Goal: Task Accomplishment & Management: Complete application form

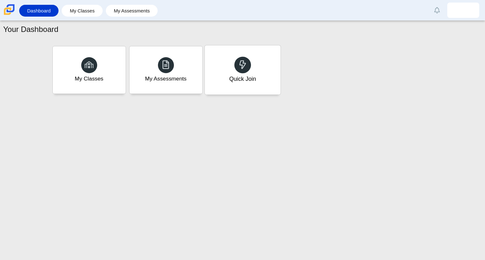
click at [250, 73] on div "Quick Join" at bounding box center [242, 69] width 76 height 49
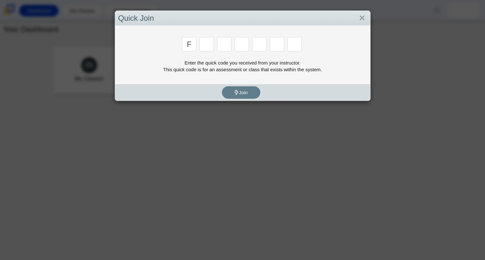
type input "f"
type input "7"
type input "m"
type input "c"
type input "h"
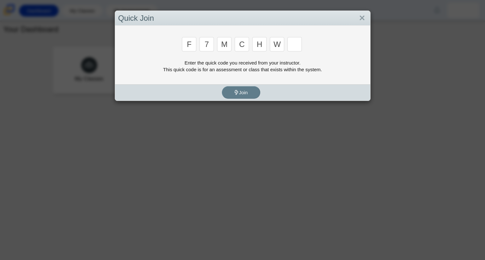
type input "w"
type input "k"
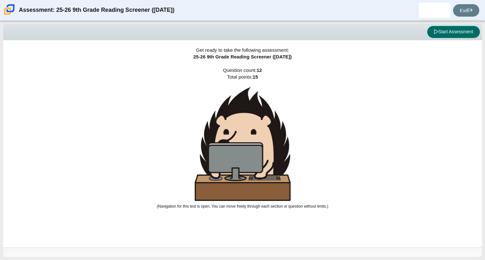
click at [448, 30] on button "Start Assessment" at bounding box center [453, 32] width 53 height 12
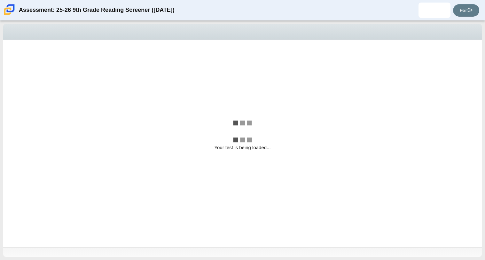
select select "ccc5b315-3c7c-471c-bf90-f22c8299c798"
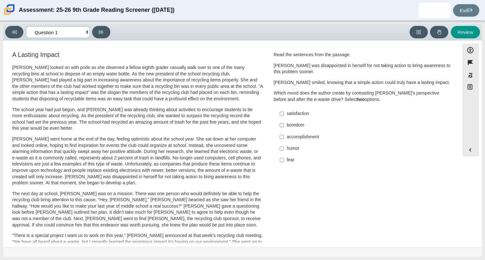
click at [85, 32] on select "Questions Question 1 Question 2 Question 3 Question 4 Question 5 Question 6 Que…" at bounding box center [58, 32] width 64 height 12
click at [180, 40] on div "Viewing Question 1 of 12 in Pacing Mode Questions Question 1 Question 2 Questio…" at bounding box center [242, 32] width 478 height 17
click at [292, 158] on div "fear" at bounding box center [367, 160] width 161 height 6
click at [284, 158] on input "fear fear" at bounding box center [282, 160] width 4 height 12
checkbox input "true"
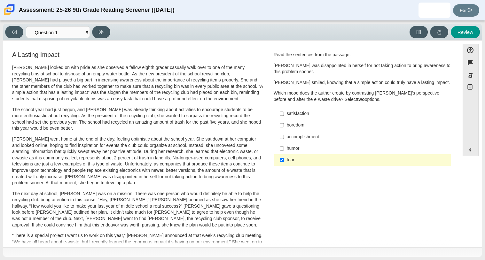
click at [291, 133] on label "accomplishment accomplishment" at bounding box center [362, 137] width 175 height 12
click at [284, 133] on input "accomplishment accomplishment" at bounding box center [282, 137] width 4 height 12
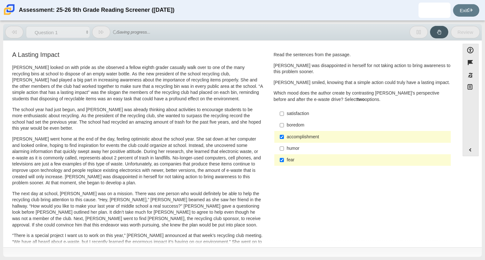
click at [288, 134] on label "accomplishment accomplishment" at bounding box center [362, 137] width 175 height 12
click at [284, 134] on input "accomplishment accomplishment" at bounding box center [282, 137] width 4 height 12
checkbox input "false"
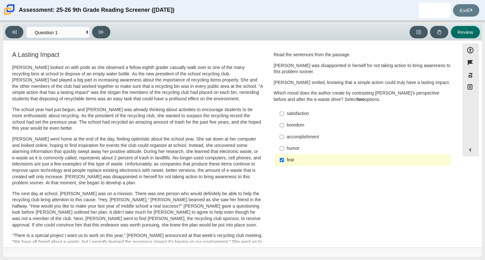
click at [463, 32] on button "Review" at bounding box center [464, 32] width 29 height 12
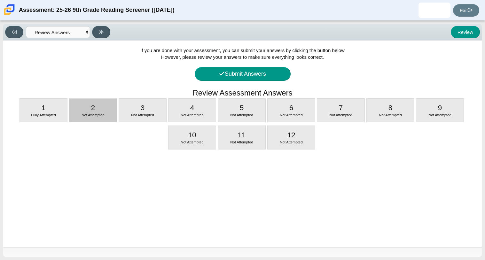
click at [105, 114] on div "Not Attempted" at bounding box center [92, 115] width 47 height 5
select select "0ff64528-ffd7-428d-b192-babfaadd44e8"
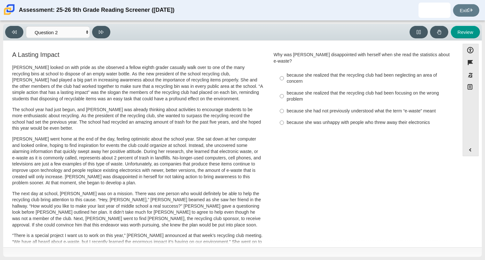
click at [295, 119] on div "because she was unhappy with people who threw away their electronics" at bounding box center [367, 122] width 161 height 6
click at [284, 117] on input "because she was unhappy with people who threw away their electronics because sh…" at bounding box center [282, 123] width 4 height 12
radio input "true"
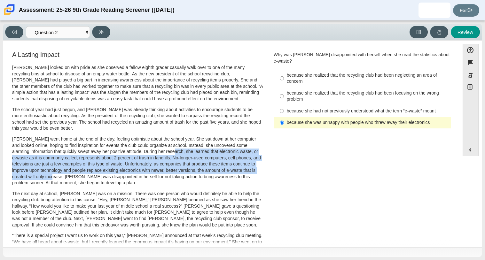
drag, startPoint x: 168, startPoint y: 152, endPoint x: 64, endPoint y: 179, distance: 107.5
click at [64, 179] on p "Scarlett went home at the end of the day, feeling optimistic about the school y…" at bounding box center [137, 161] width 251 height 50
click at [308, 90] on div "because she realized that the recycling club had been focusing on the wrong pro…" at bounding box center [367, 96] width 161 height 12
click at [284, 88] on input "because she realized that the recycling club had been focusing on the wrong pro…" at bounding box center [282, 96] width 4 height 18
radio input "true"
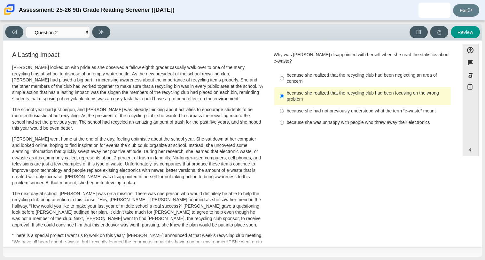
click at [301, 119] on div "because she was unhappy with people who threw away their electronics" at bounding box center [367, 122] width 161 height 6
click at [284, 117] on input "because she was unhappy with people who threw away their electronics because sh…" at bounding box center [282, 123] width 4 height 12
radio input "true"
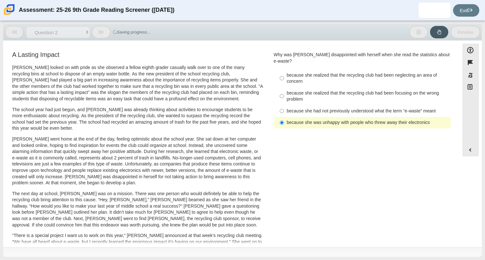
click at [305, 94] on div "because she realized that the recycling club had been focusing on the wrong pro…" at bounding box center [367, 96] width 161 height 12
click at [284, 94] on input "because she realized that the recycling club had been focusing on the wrong pro…" at bounding box center [282, 96] width 4 height 18
radio input "true"
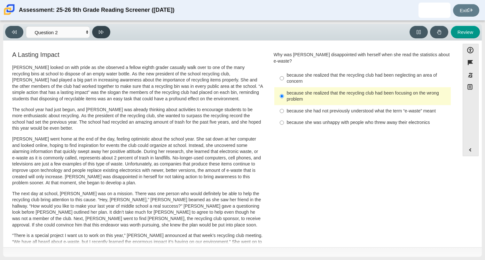
click at [97, 29] on button at bounding box center [101, 32] width 18 height 12
select select "7ce3d843-6974-4858-901c-1ff39630e843"
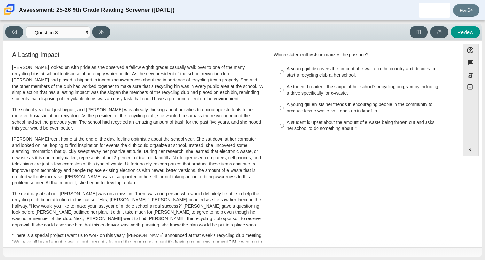
click at [311, 115] on label "A young girl enlists her friends in encouraging people in the community to prod…" at bounding box center [362, 108] width 175 height 18
click at [284, 115] on input "A young girl enlists her friends in encouraging people in the community to prod…" at bounding box center [282, 108] width 4 height 18
radio input "true"
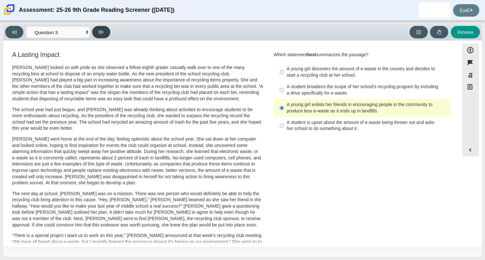
click at [98, 30] on button at bounding box center [101, 32] width 18 height 12
select select "ca9ea0f1-49c5-4bd1-83b0-472c18652b42"
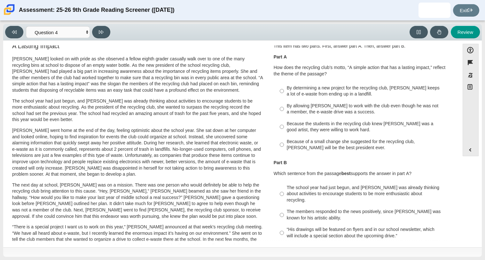
scroll to position [8, 0]
click at [289, 96] on div "By determining a new project for the recycling club, Scarlett keeps a lot of e-…" at bounding box center [367, 91] width 161 height 12
click at [284, 96] on input "By determining a new project for the recycling club, Scarlett keeps a lot of e-…" at bounding box center [282, 91] width 4 height 18
radio input "true"
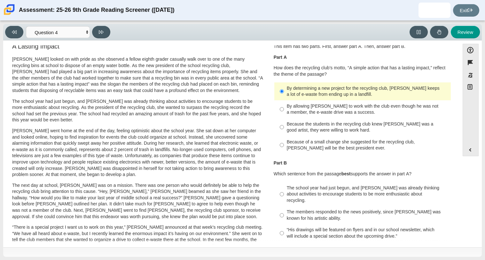
click at [307, 154] on label "Because of a small change she suggested for the recycling club, Scarlett will b…" at bounding box center [362, 145] width 175 height 18
click at [284, 154] on input "Because of a small change she suggested for the recycling club, Scarlett will b…" at bounding box center [282, 145] width 4 height 18
radio input "true"
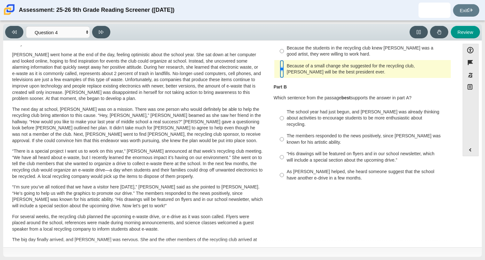
scroll to position [85, 0]
click at [319, 178] on div "The school year had just begun, and Scarlett was already thinking about activit…" at bounding box center [362, 144] width 178 height 79
click at [319, 123] on label "The school year had just begun, and Scarlett was already thinking about activit…" at bounding box center [362, 117] width 175 height 24
click at [284, 123] on input "The school year had just begun, and Scarlett was already thinking about activit…" at bounding box center [282, 117] width 4 height 24
radio input "true"
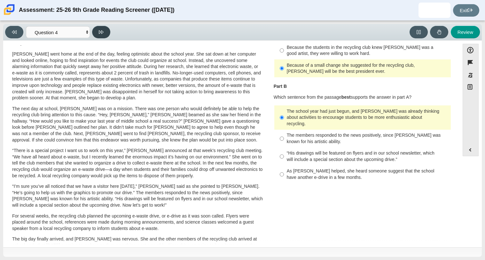
click at [97, 32] on button at bounding box center [101, 32] width 18 height 12
select select "e41f1a79-e29f-4095-8030-a53364015bed"
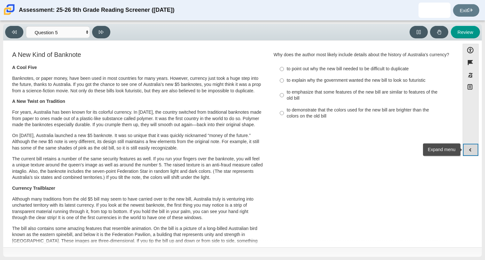
click at [471, 147] on button "Expand menu" at bounding box center [470, 150] width 15 height 12
click at [471, 148] on button "Expand menu" at bounding box center [470, 150] width 15 height 12
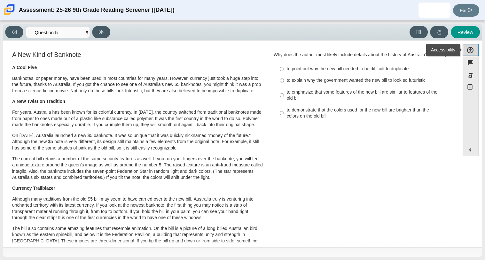
click at [471, 53] on button "Accessibility" at bounding box center [470, 50] width 16 height 12
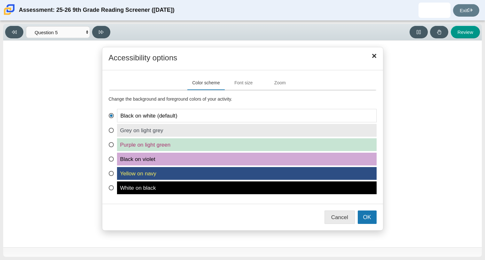
click at [196, 185] on span "White on black" at bounding box center [246, 187] width 259 height 13
click at [113, 185] on input "White on black" at bounding box center [111, 183] width 4 height 4
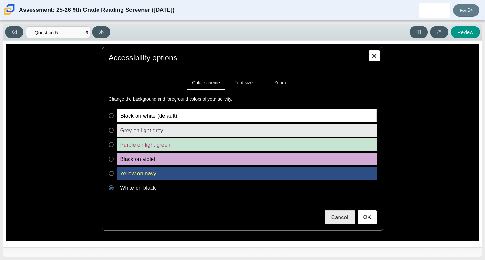
click at [148, 118] on span "Black on white (default)" at bounding box center [246, 115] width 259 height 13
click at [113, 113] on input "Black on white (default)" at bounding box center [111, 111] width 4 height 4
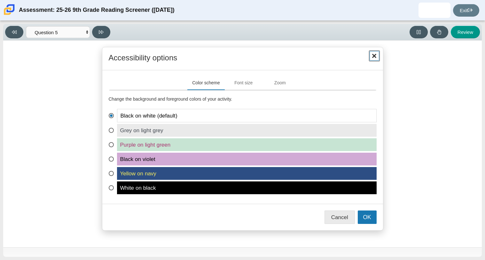
click at [375, 50] on button "Close" at bounding box center [374, 55] width 11 height 11
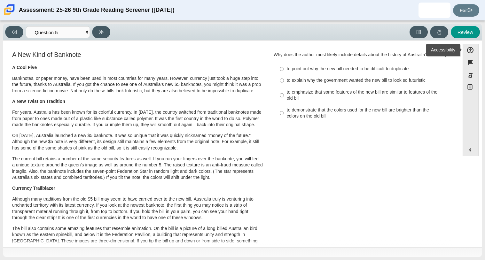
click at [349, 141] on div "A New Kind of Banknote A Cool Five Banknotes, or paper money, have been used in…" at bounding box center [231, 234] width 450 height 368
click at [350, 150] on div "A New Kind of Banknote A Cool Five Banknotes, or paper money, have been used in…" at bounding box center [231, 234] width 450 height 368
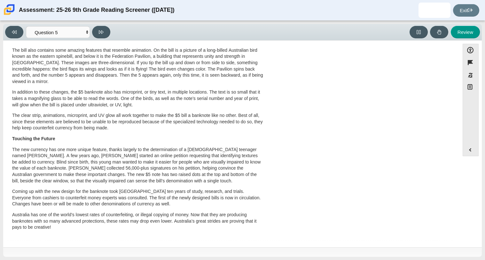
scroll to position [0, 0]
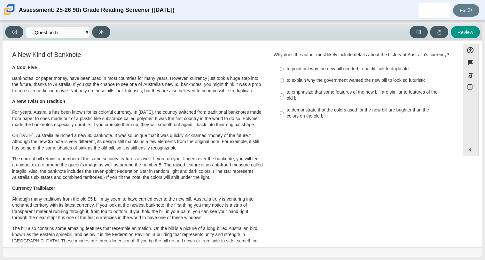
click at [289, 98] on div "to emphasize that some features of the new bill are similar to features of the …" at bounding box center [367, 95] width 161 height 12
click at [284, 98] on input "to emphasize that some features of the new bill are similar to features of the …" at bounding box center [282, 95] width 4 height 18
radio input "true"
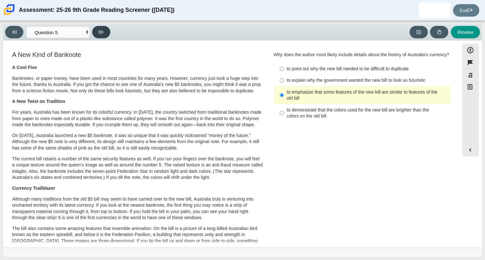
click at [104, 29] on button at bounding box center [101, 32] width 18 height 12
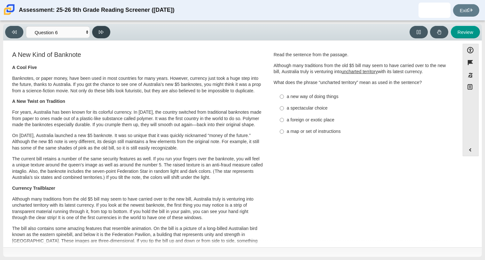
click at [104, 29] on button at bounding box center [101, 32] width 18 height 12
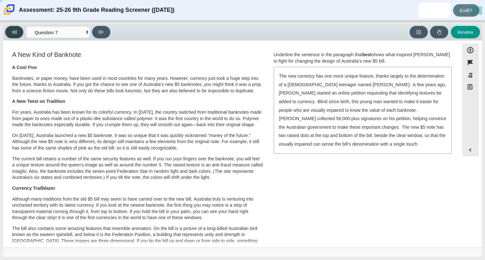
click at [11, 30] on button at bounding box center [14, 32] width 18 height 12
select select "69146e31-7b3d-4a3e-9ce6-f30c24342ae0"
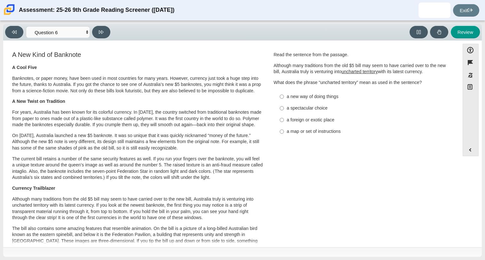
click at [287, 123] on div "a foreign or exotic place" at bounding box center [367, 120] width 161 height 6
click at [284, 123] on input "a foreign or exotic place a foreign or exotic place" at bounding box center [282, 120] width 4 height 12
radio input "true"
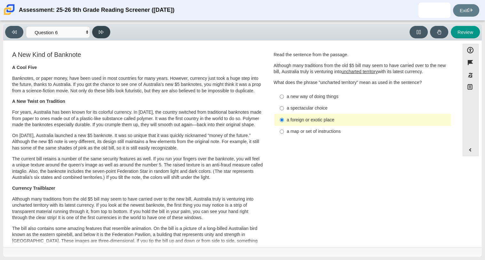
click at [99, 28] on button at bounding box center [101, 32] width 18 height 12
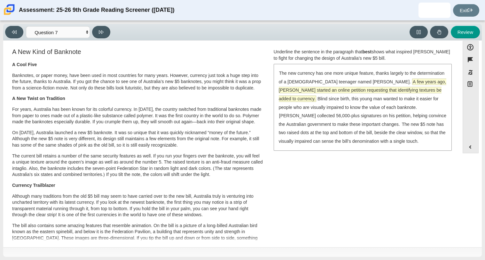
click at [294, 95] on span "A few years ago, McLeod started an online petition requesting that identifying …" at bounding box center [362, 90] width 167 height 23
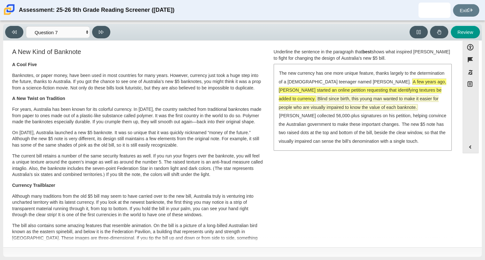
click at [363, 97] on span "Blind since birth, this young man wanted to make it easier for people who are v…" at bounding box center [359, 103] width 160 height 14
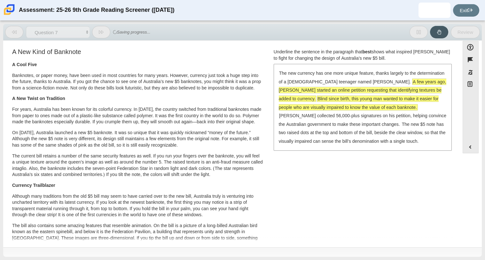
click at [339, 86] on div "The new currency has one more unique feature, thanks largely to the determinati…" at bounding box center [362, 107] width 177 height 85
click at [337, 90] on span "A few years ago, McLeod started an online petition requesting that identifying …" at bounding box center [362, 90] width 167 height 23
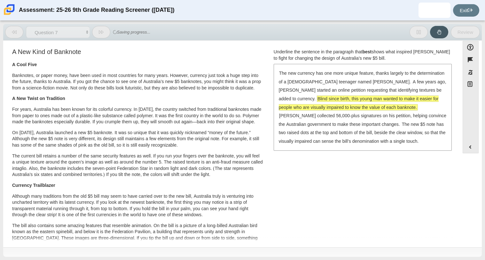
click at [364, 97] on span "Blind since birth, this young man wanted to make it easier for people who are v…" at bounding box center [359, 103] width 160 height 14
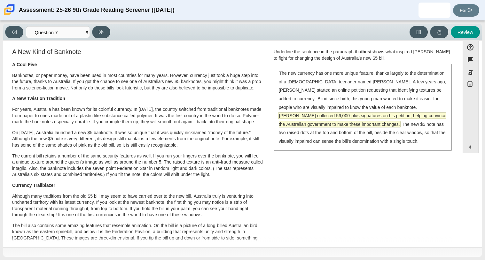
click at [314, 113] on span "McLeod collected 56,000-plus signatures on his petition, helping convince the A…" at bounding box center [362, 120] width 167 height 14
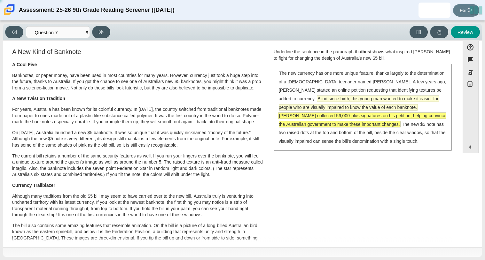
click at [322, 98] on span "Blind since birth, this young man wanted to make it easier for people who are v…" at bounding box center [359, 103] width 160 height 14
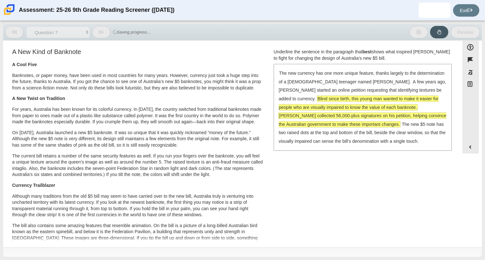
click at [306, 104] on span "Blind since birth, this young man wanted to make it easier for people who are v…" at bounding box center [359, 103] width 160 height 14
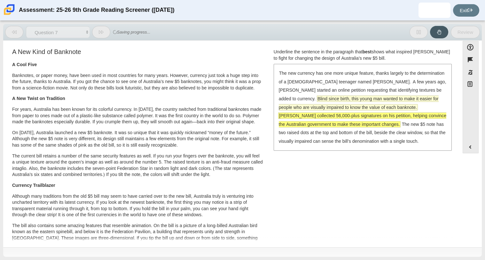
click at [306, 104] on span "Blind since birth, this young man wanted to make it easier for people who are v…" at bounding box center [359, 103] width 160 height 14
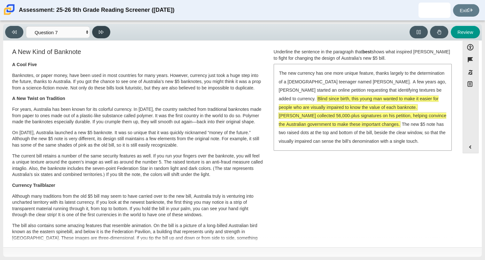
click at [98, 35] on button at bounding box center [101, 32] width 18 height 12
select select "ea8338c2-a6a3-418e-a305-2b963b54a290"
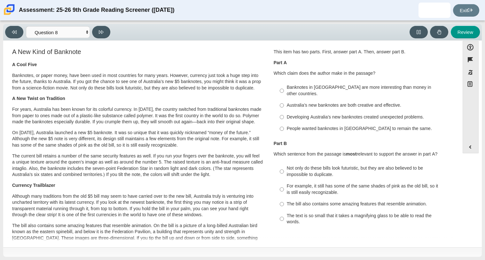
click at [331, 102] on div "Australia’s new banknotes are both creative and effective." at bounding box center [367, 105] width 161 height 6
click at [284, 102] on input "Australia’s new banknotes are both creative and effective. Australia’s new bank…" at bounding box center [282, 106] width 4 height 12
radio input "true"
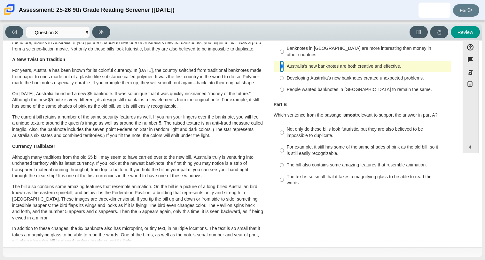
scroll to position [40, 0]
click at [316, 149] on div "For example, it still has some of the same shades of pink as the old bill, so i…" at bounding box center [367, 149] width 161 height 12
click at [284, 149] on input "For example, it still has some of the same shades of pink as the old bill, so i…" at bounding box center [282, 150] width 4 height 18
radio input "true"
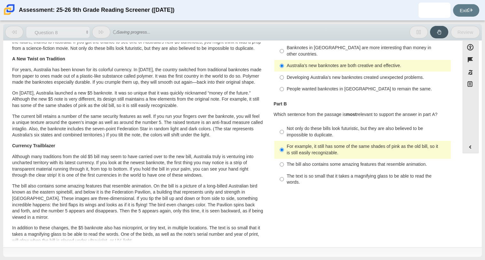
click at [298, 161] on div "The bill also contains some amazing features that resemble animation." at bounding box center [367, 164] width 161 height 6
click at [284, 159] on input "The bill also contains some amazing features that resemble animation. The bill …" at bounding box center [282, 165] width 4 height 12
radio input "true"
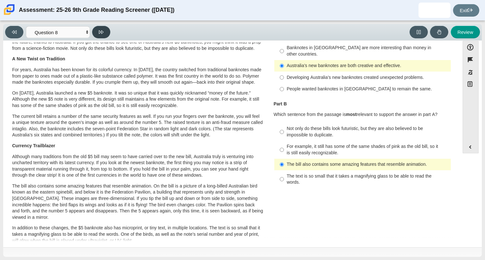
click at [103, 31] on icon at bounding box center [101, 32] width 5 height 4
select select "89f058d6-b15c-4ef5-a4b3-fdaffb8868b6"
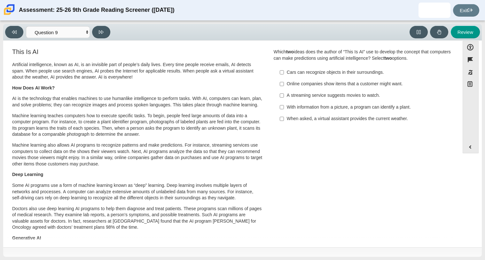
click at [320, 87] on label "Online companies show items that a customer might want. Online companies show i…" at bounding box center [362, 84] width 175 height 12
click at [284, 87] on input "Online companies show items that a customer might want. Online companies show i…" at bounding box center [282, 84] width 4 height 12
checkbox input "true"
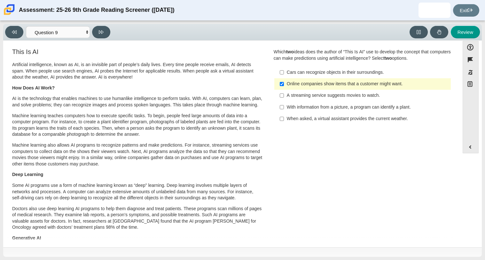
click at [328, 108] on div "With information from a picture, a program can identify a plant." at bounding box center [367, 107] width 161 height 6
click at [284, 108] on input "With information from a picture, a program can identify a plant. With informati…" at bounding box center [282, 107] width 4 height 12
checkbox input "true"
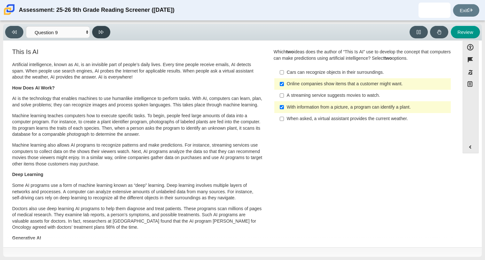
click at [99, 32] on icon at bounding box center [101, 32] width 5 height 5
select select "cdf3c14e-a918-44d1-9b63-3db0fa81641e"
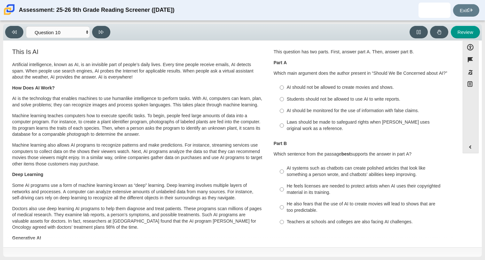
click at [305, 90] on div "AI should not be allowed to create movies and shows." at bounding box center [367, 87] width 161 height 6
click at [284, 90] on input "AI should not be allowed to create movies and shows. AI should not be allowed t…" at bounding box center [282, 88] width 4 height 12
radio input "true"
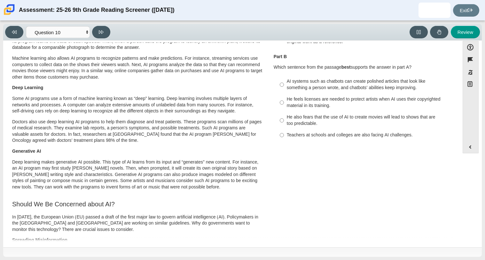
scroll to position [87, 0]
click at [295, 122] on div "He also fears that the use of AI to create movies will lead to shows that are t…" at bounding box center [367, 120] width 161 height 12
click at [284, 122] on input "He also fears that the use of AI to create movies will lead to shows that are t…" at bounding box center [282, 120] width 4 height 18
radio input "true"
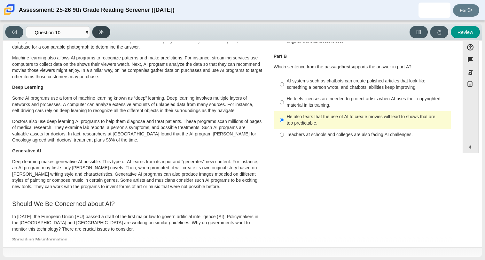
click at [106, 30] on button at bounding box center [101, 32] width 18 height 12
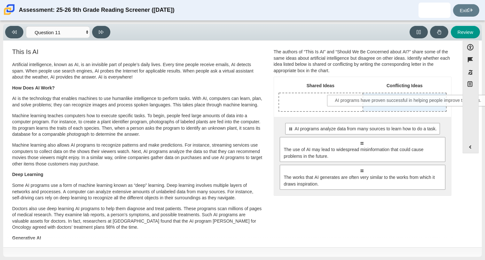
drag, startPoint x: 351, startPoint y: 129, endPoint x: 397, endPoint y: 101, distance: 54.5
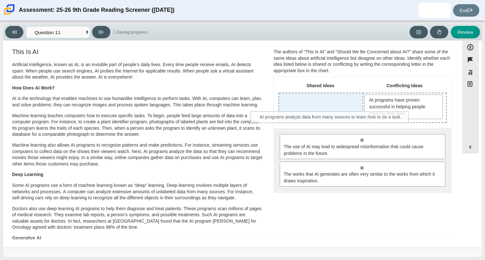
drag, startPoint x: 364, startPoint y: 138, endPoint x: 331, endPoint y: 111, distance: 42.7
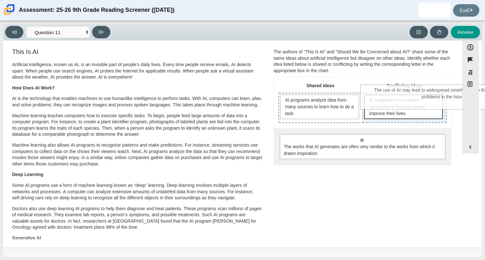
drag, startPoint x: 339, startPoint y: 150, endPoint x: 421, endPoint y: 100, distance: 95.4
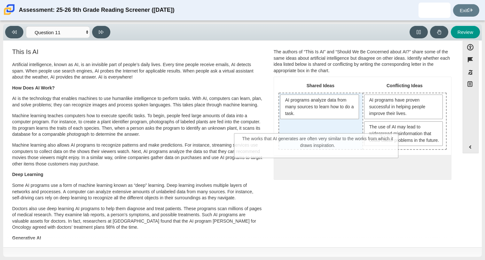
drag, startPoint x: 372, startPoint y: 183, endPoint x: 326, endPoint y: 150, distance: 56.9
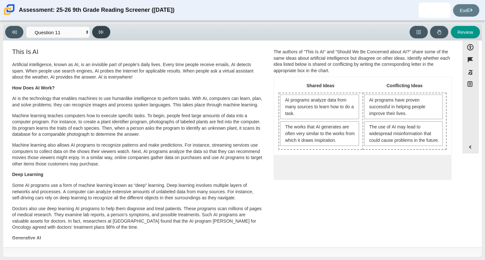
click at [101, 35] on button at bounding box center [101, 32] width 18 height 12
select select "c3effed4-44ce-4a19-bd96-1787f34e9b4c"
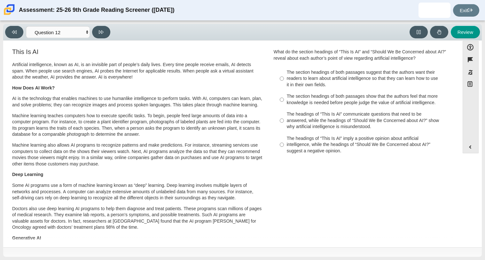
click at [315, 92] on label "The section headings of both passages show that the authors feel that more know…" at bounding box center [362, 100] width 175 height 18
click at [284, 92] on input "The section headings of both passages show that the authors feel that more know…" at bounding box center [282, 100] width 4 height 18
radio input "true"
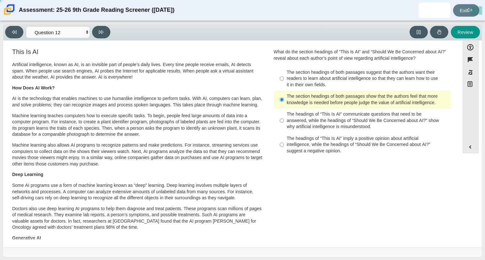
click at [310, 73] on div "The section headings of both passages suggest that the authors want their reade…" at bounding box center [367, 78] width 161 height 19
click at [284, 73] on input "The section headings of both passages suggest that the authors want their reade…" at bounding box center [282, 78] width 4 height 24
radio input "true"
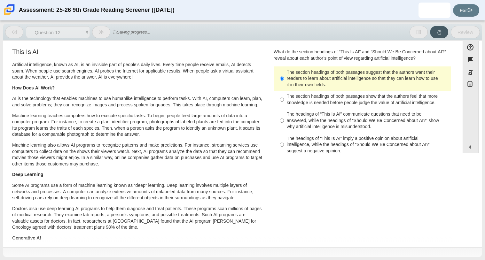
click at [309, 105] on div "The section headings of both passages show that the authors feel that more know…" at bounding box center [367, 99] width 161 height 12
click at [284, 105] on input "The section headings of both passages show that the authors feel that more know…" at bounding box center [282, 100] width 4 height 18
radio input "true"
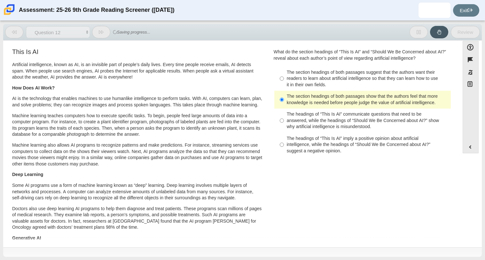
click at [309, 105] on div "The section headings of both passages show that the authors feel that more know…" at bounding box center [367, 99] width 161 height 12
click at [284, 105] on input "The section headings of both passages show that the authors feel that more know…" at bounding box center [282, 100] width 4 height 18
click at [312, 115] on div "The headings of “This Is AI” communicate questions that need to be answered, wh…" at bounding box center [367, 120] width 161 height 19
click at [284, 115] on input "The headings of “This Is AI” communicate questions that need to be answered, wh…" at bounding box center [282, 121] width 4 height 24
radio input "true"
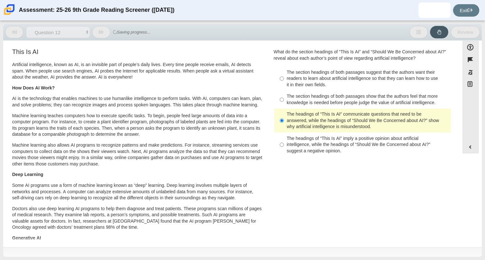
click at [316, 103] on div "The section headings of both passages show that the authors feel that more know…" at bounding box center [367, 99] width 161 height 12
click at [284, 103] on input "The section headings of both passages show that the authors feel that more know…" at bounding box center [282, 100] width 4 height 18
radio input "true"
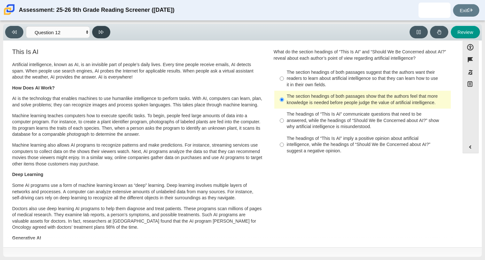
click at [104, 31] on button at bounding box center [101, 32] width 18 height 12
select select "review"
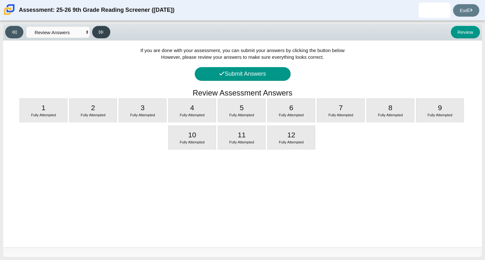
scroll to position [0, 0]
click at [242, 76] on button "Submit Answers" at bounding box center [243, 74] width 96 height 14
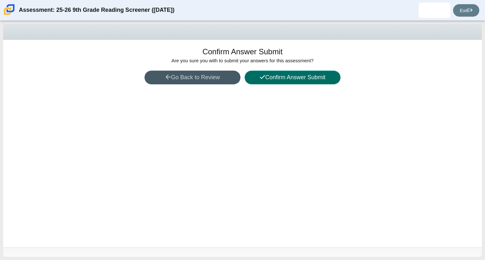
click at [286, 80] on button "Confirm Answer Submit" at bounding box center [292, 78] width 96 height 14
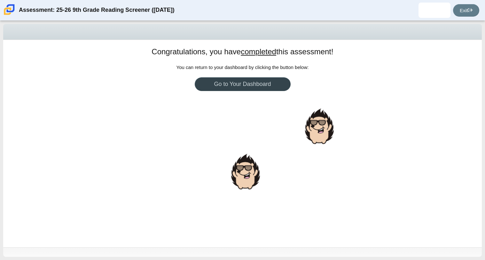
click at [259, 87] on link "Go to Your Dashboard" at bounding box center [243, 84] width 96 height 14
